Goal: Task Accomplishment & Management: Use online tool/utility

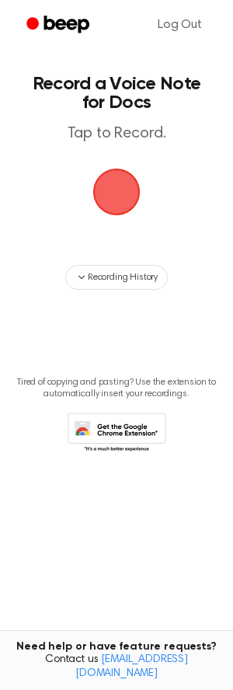
click at [119, 194] on span "button" at bounding box center [117, 192] width 44 height 44
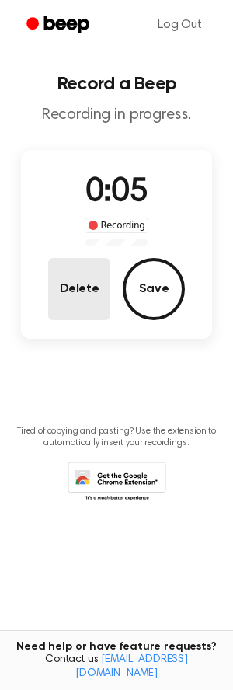
click at [60, 286] on button "Delete" at bounding box center [79, 289] width 62 height 62
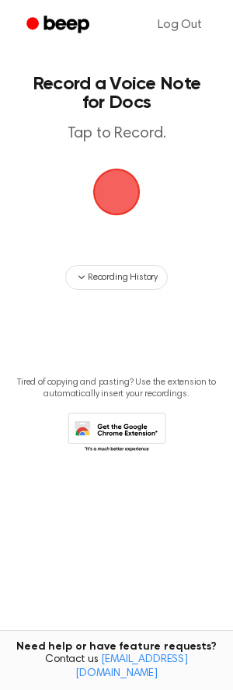
click at [131, 196] on span "button" at bounding box center [117, 192] width 44 height 44
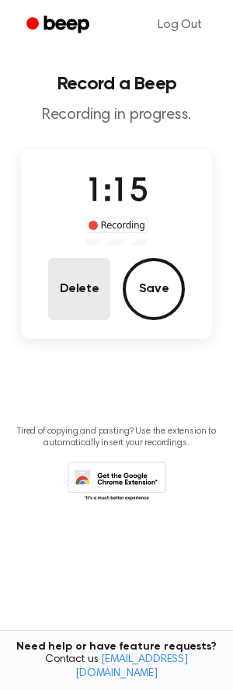
click at [88, 295] on button "Delete" at bounding box center [79, 289] width 62 height 62
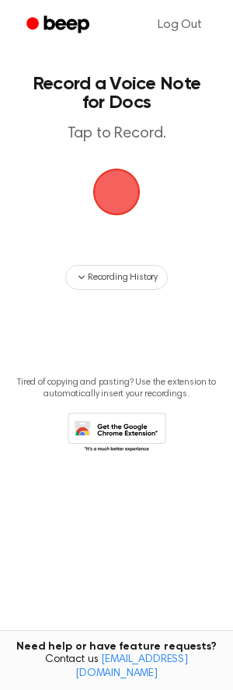
click at [126, 192] on span "button" at bounding box center [117, 192] width 44 height 44
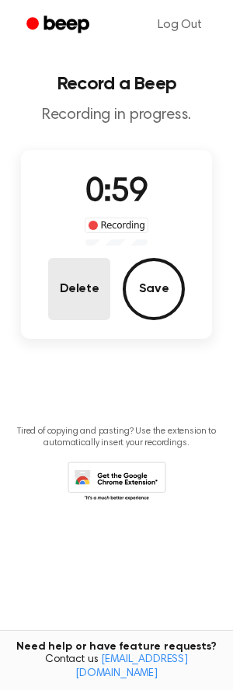
click at [75, 299] on button "Delete" at bounding box center [79, 289] width 62 height 62
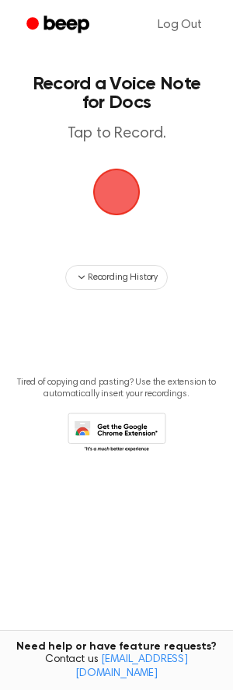
click at [122, 194] on span "button" at bounding box center [117, 192] width 44 height 44
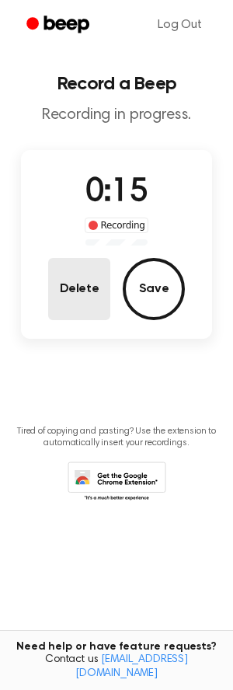
click at [92, 286] on button "Delete" at bounding box center [79, 289] width 62 height 62
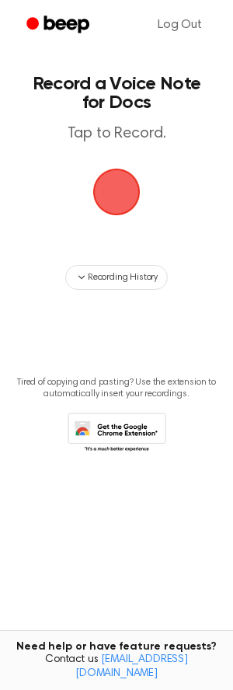
click at [124, 199] on span "button" at bounding box center [116, 192] width 47 height 47
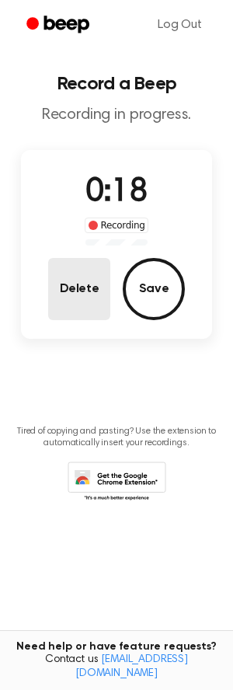
click at [86, 288] on button "Delete" at bounding box center [79, 289] width 62 height 62
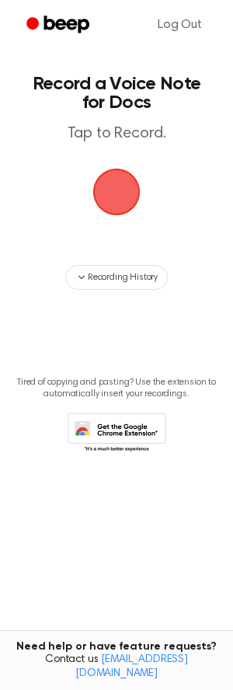
click at [127, 204] on span "button" at bounding box center [116, 192] width 47 height 47
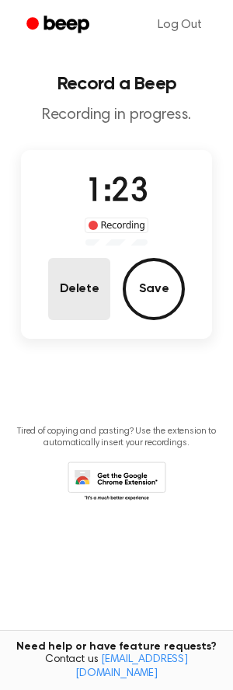
click at [103, 283] on button "Delete" at bounding box center [79, 289] width 62 height 62
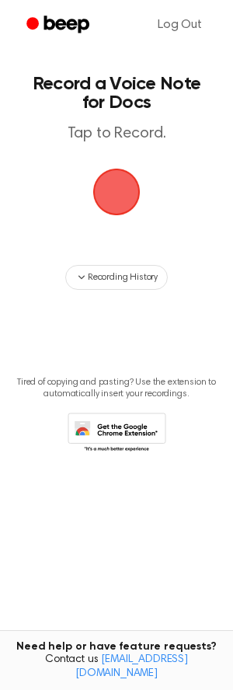
click at [114, 197] on span "button" at bounding box center [116, 191] width 77 height 77
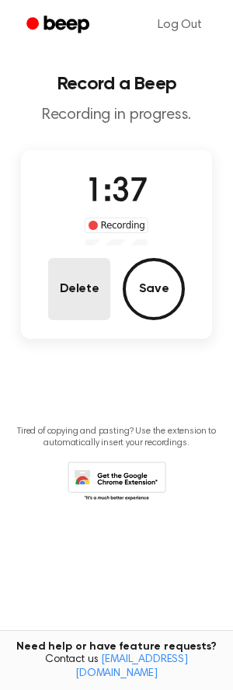
click at [86, 292] on button "Delete" at bounding box center [79, 289] width 62 height 62
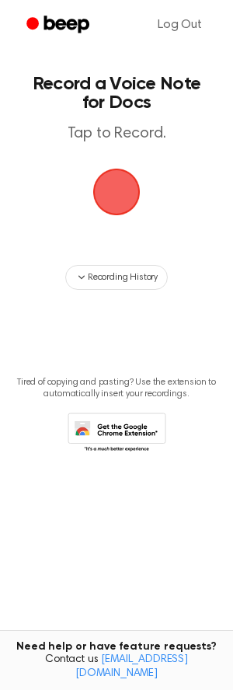
click at [109, 198] on span "button" at bounding box center [117, 192] width 51 height 51
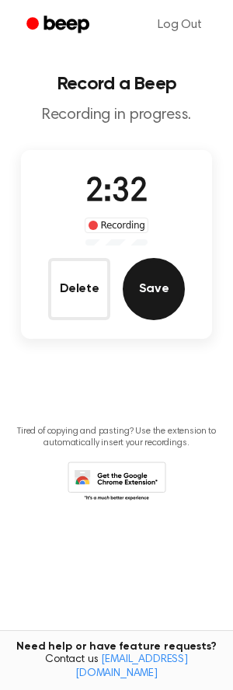
click at [154, 291] on button "Save" at bounding box center [154, 289] width 62 height 62
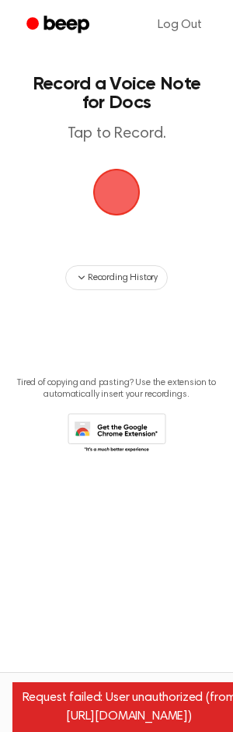
click at [132, 690] on div "Request failed: User unauthorized (from [URL][DOMAIN_NAME])" at bounding box center [128, 707] width 233 height 50
click at [188, 22] on link "Log Out" at bounding box center [179, 24] width 75 height 37
